Goal: Task Accomplishment & Management: Use online tool/utility

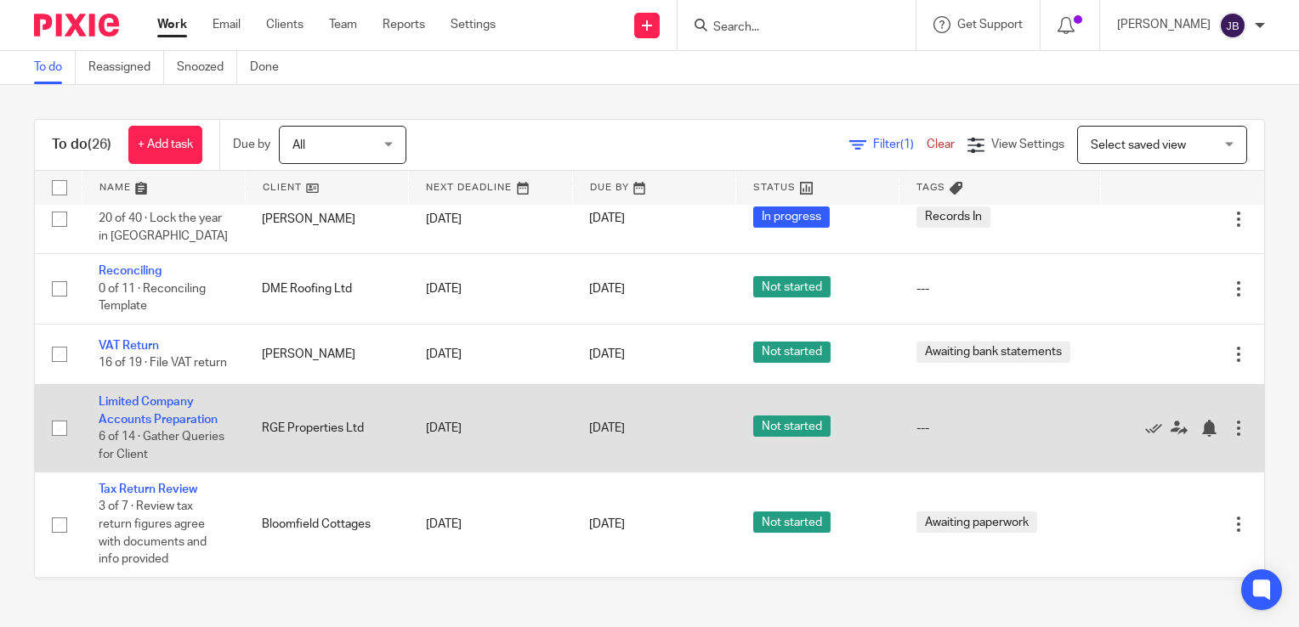
scroll to position [858, 0]
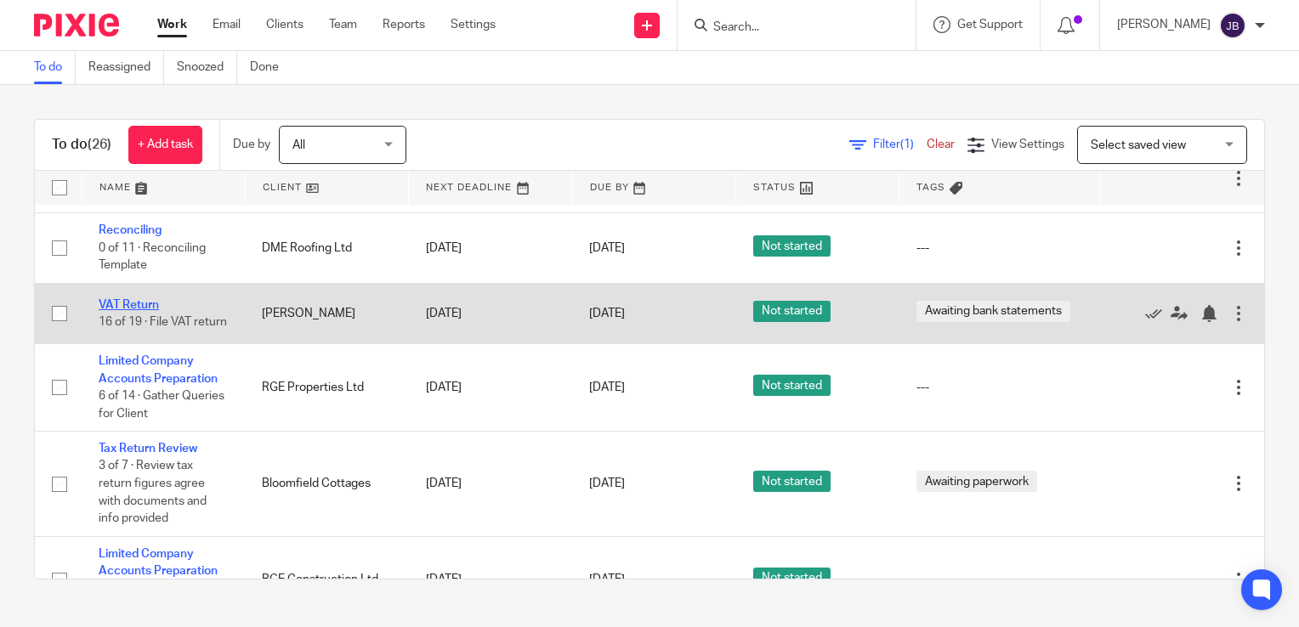
click at [143, 299] on link "VAT Return" at bounding box center [129, 305] width 60 height 12
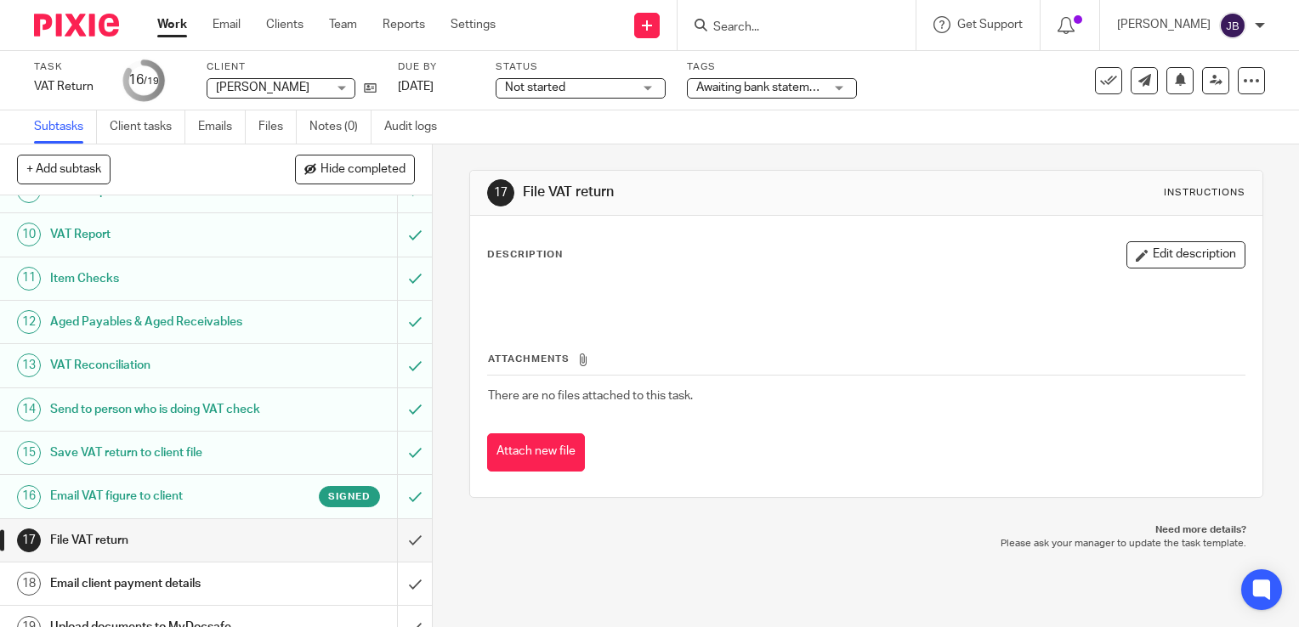
scroll to position [411, 0]
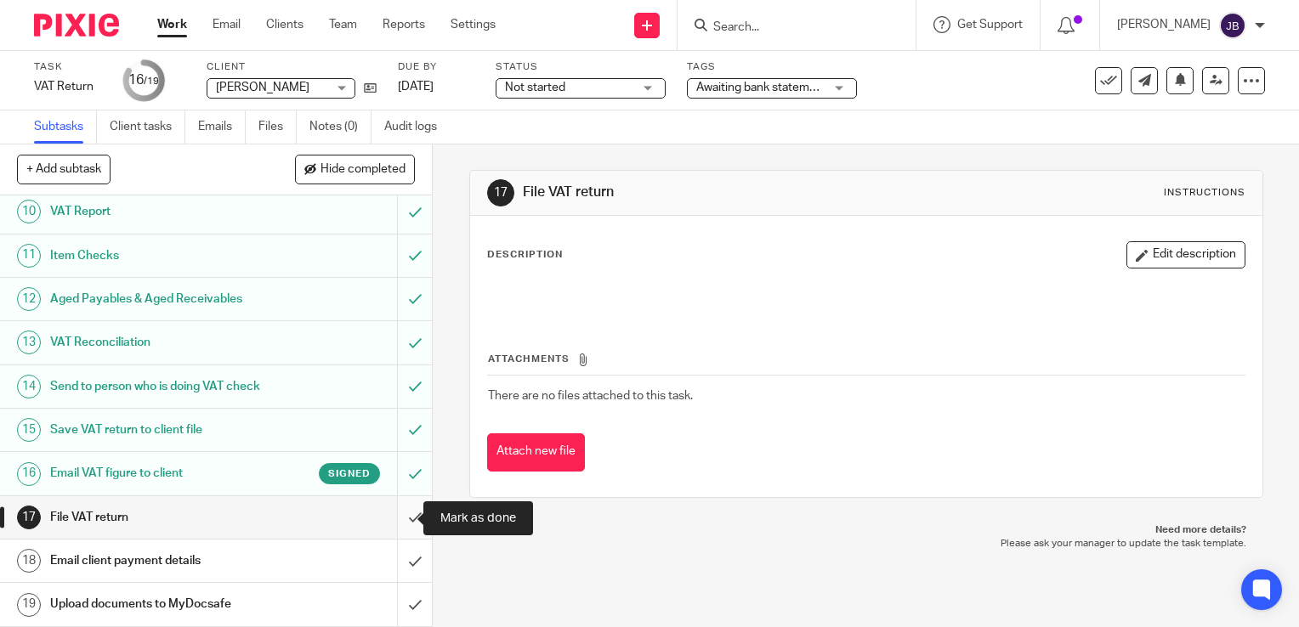
click at [399, 529] on input "submit" at bounding box center [216, 517] width 432 height 42
click at [399, 556] on input "submit" at bounding box center [216, 561] width 432 height 42
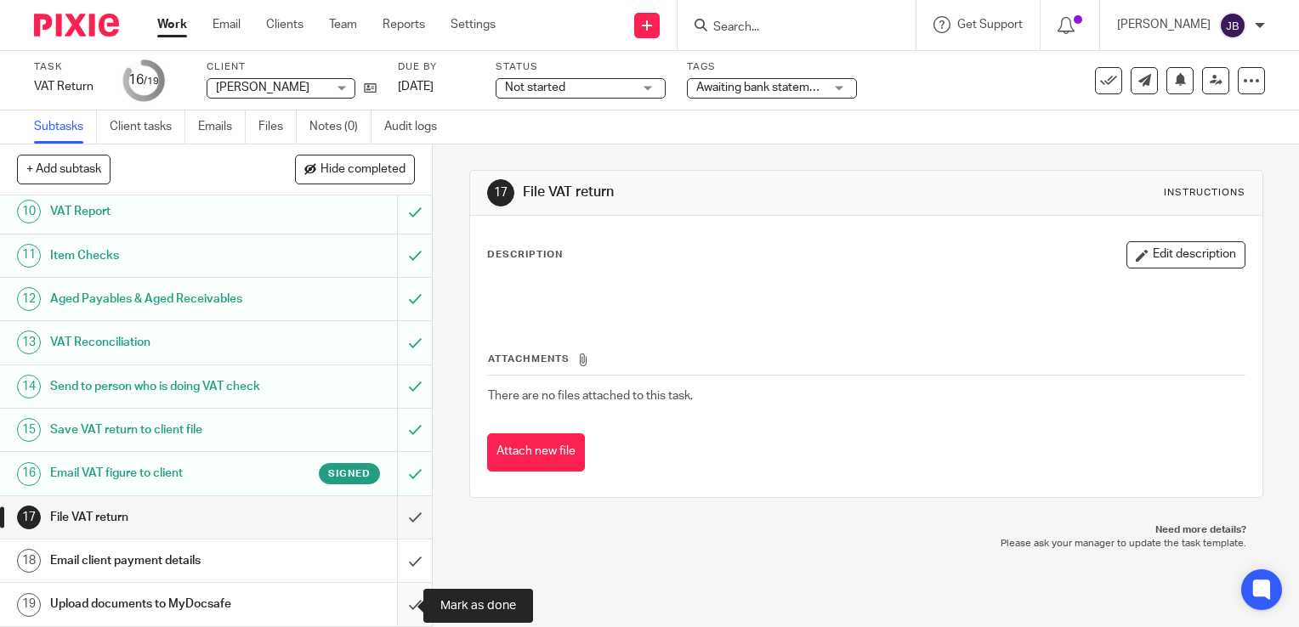
click at [398, 604] on input "submit" at bounding box center [216, 604] width 432 height 42
